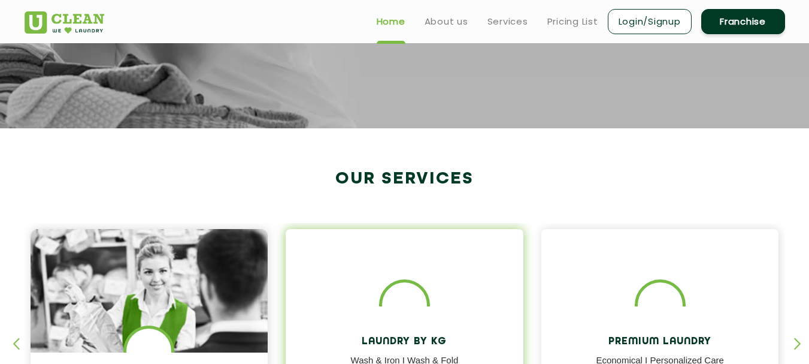
scroll to position [300, 0]
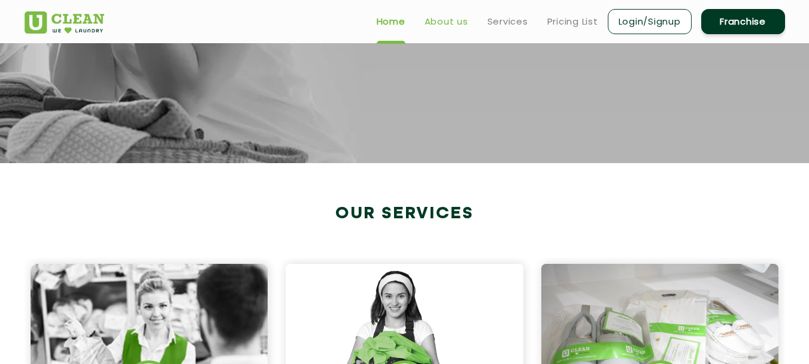
click at [458, 25] on link "About us" at bounding box center [447, 21] width 44 height 14
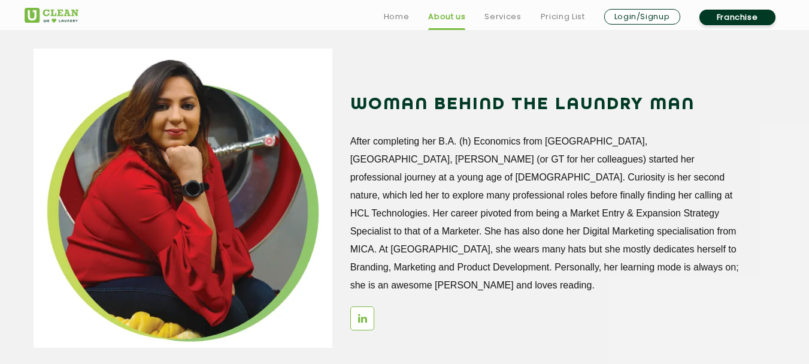
scroll to position [1737, 0]
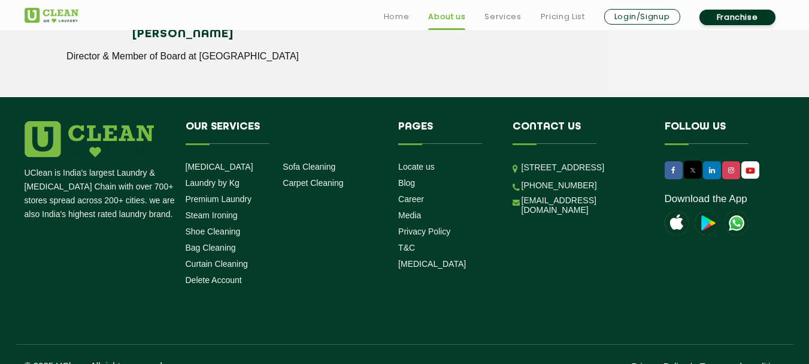
drag, startPoint x: 522, startPoint y: 166, endPoint x: 625, endPoint y: 205, distance: 109.6
click at [625, 174] on p "[STREET_ADDRESS]" at bounding box center [584, 168] width 125 height 14
copy p "[STREET_ADDRESS]"
drag, startPoint x: 488, startPoint y: 225, endPoint x: 558, endPoint y: 222, distance: 70.2
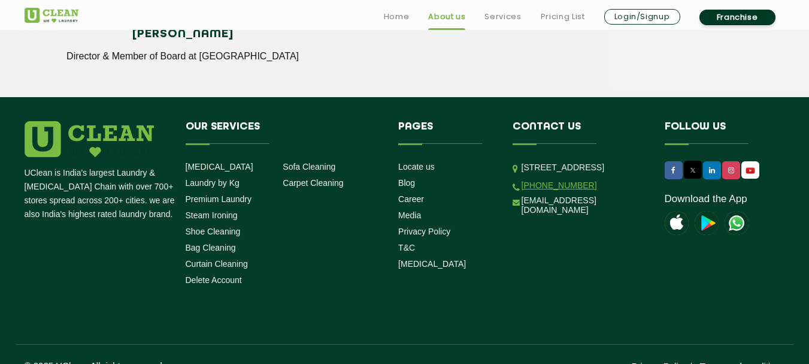
click at [556, 220] on div "UClean is India's largest Laundry & [MEDICAL_DATA] Chain with over 700+ stores …" at bounding box center [405, 205] width 779 height 169
drag, startPoint x: 598, startPoint y: 226, endPoint x: 588, endPoint y: 228, distance: 10.9
click at [586, 190] on li "[PHONE_NUMBER]" at bounding box center [580, 184] width 134 height 11
drag, startPoint x: 595, startPoint y: 224, endPoint x: 507, endPoint y: 222, distance: 87.5
click at [507, 220] on li "Contact us [STREET_ADDRESS] [PHONE_NUMBER] [EMAIL_ADDRESS][DOMAIN_NAME]" at bounding box center [580, 170] width 152 height 99
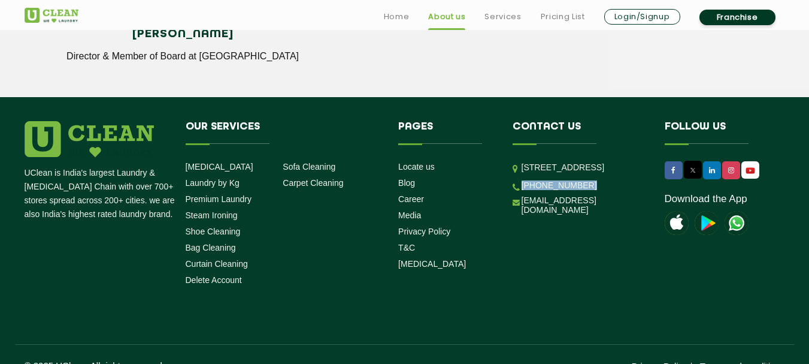
copy link "[PHONE_NUMBER]"
drag, startPoint x: 606, startPoint y: 244, endPoint x: 504, endPoint y: 245, distance: 101.2
click at [504, 220] on li "Contact us [STREET_ADDRESS] [PHONE_NUMBER] [EMAIL_ADDRESS][DOMAIN_NAME]" at bounding box center [580, 170] width 152 height 99
copy link "[EMAIL_ADDRESS][DOMAIN_NAME]"
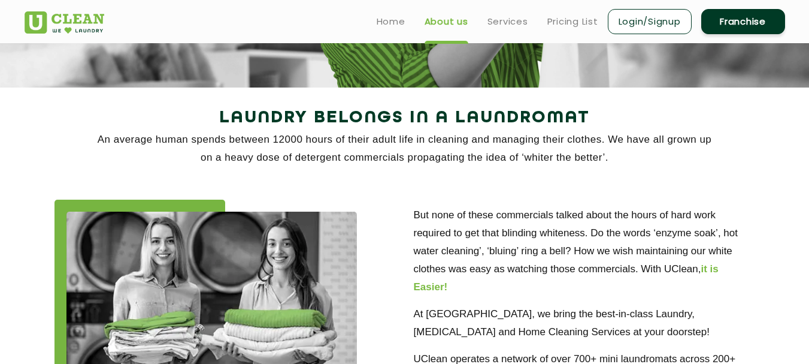
scroll to position [0, 0]
